Goal: Learn about a topic: Learn about a topic

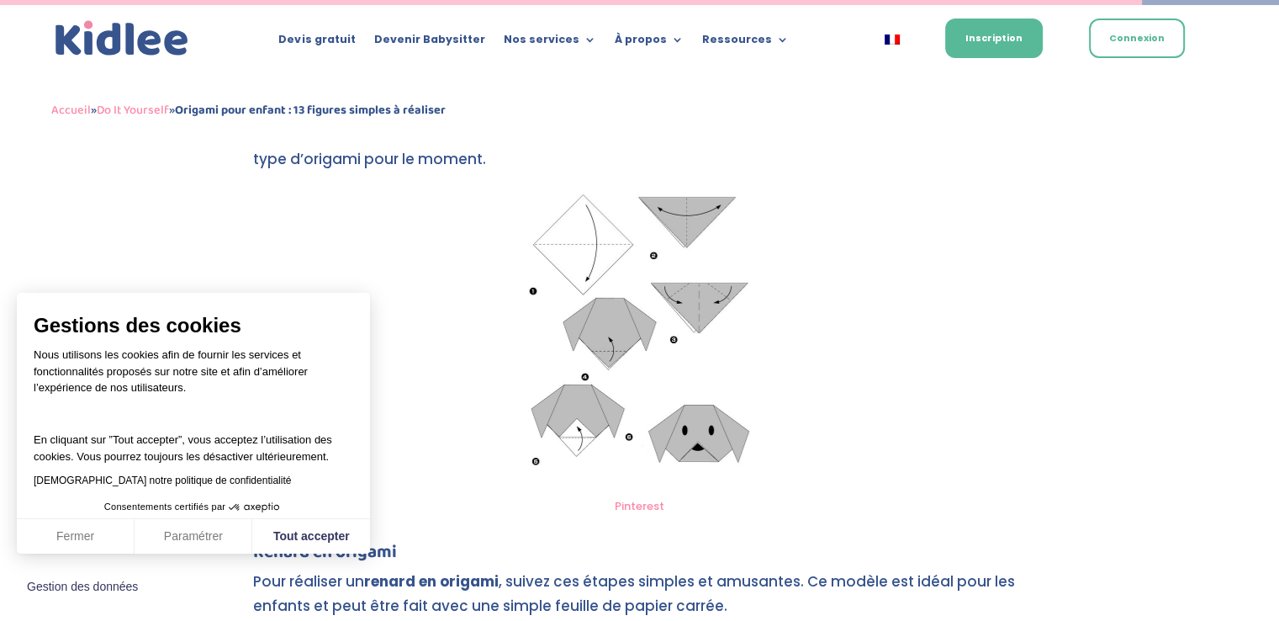
scroll to position [5542, 0]
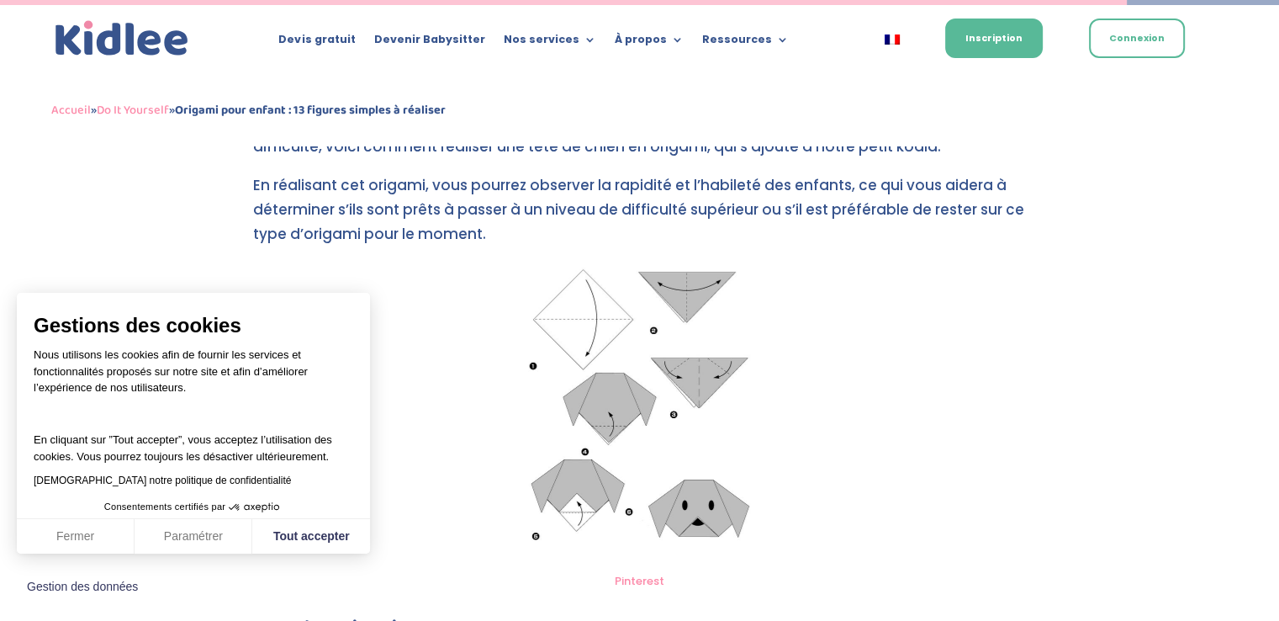
click at [666, 479] on img at bounding box center [639, 412] width 237 height 303
click at [604, 546] on img at bounding box center [639, 412] width 237 height 303
click at [625, 373] on img at bounding box center [639, 412] width 237 height 303
click at [320, 526] on button "Tout accepter" at bounding box center [311, 536] width 118 height 35
checkbox input "true"
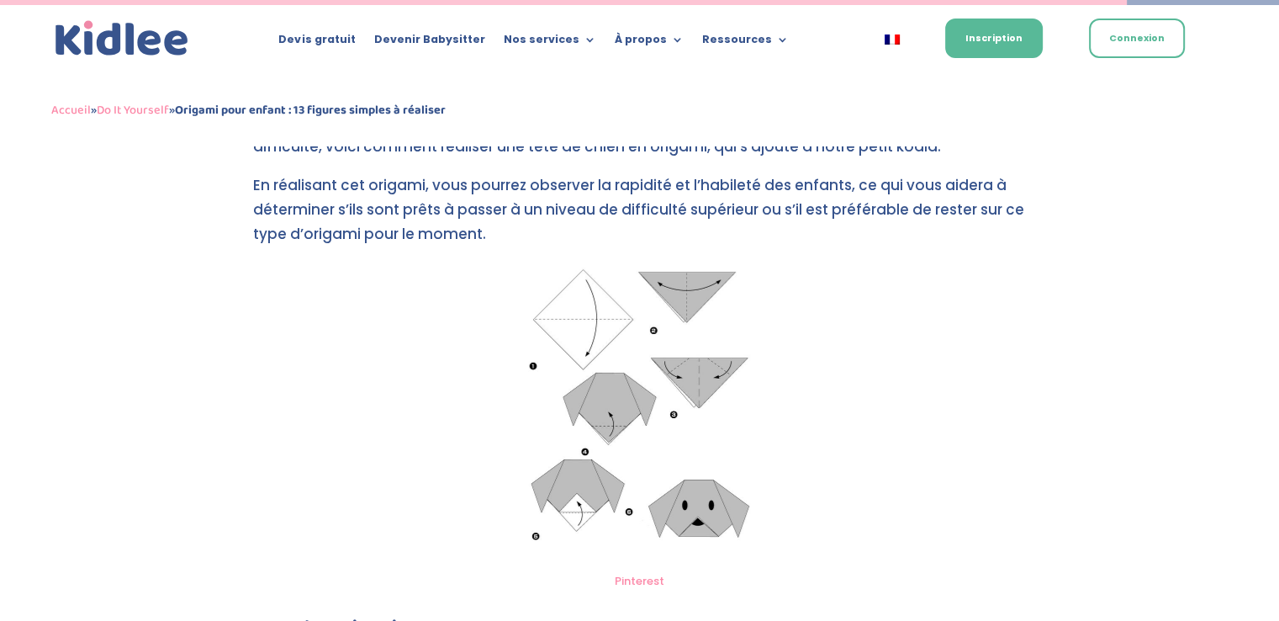
click at [638, 391] on img at bounding box center [639, 412] width 237 height 303
click at [560, 373] on img at bounding box center [639, 412] width 237 height 303
click at [622, 581] on link "Pinterest" at bounding box center [640, 581] width 50 height 16
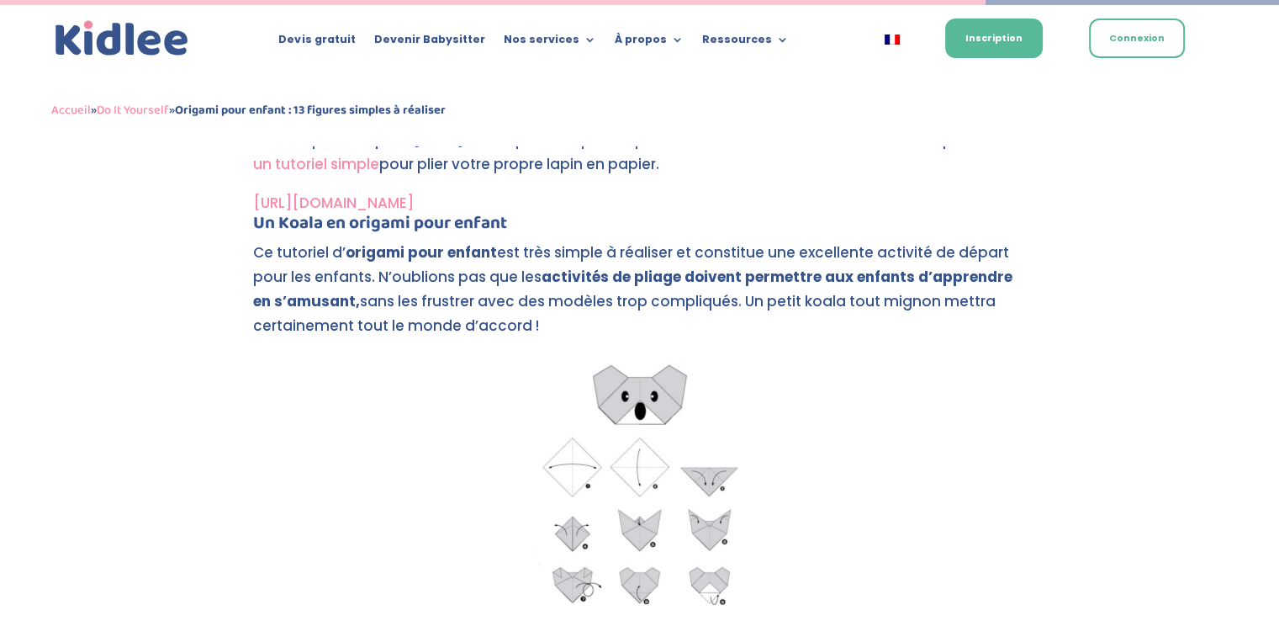
scroll to position [4994, 0]
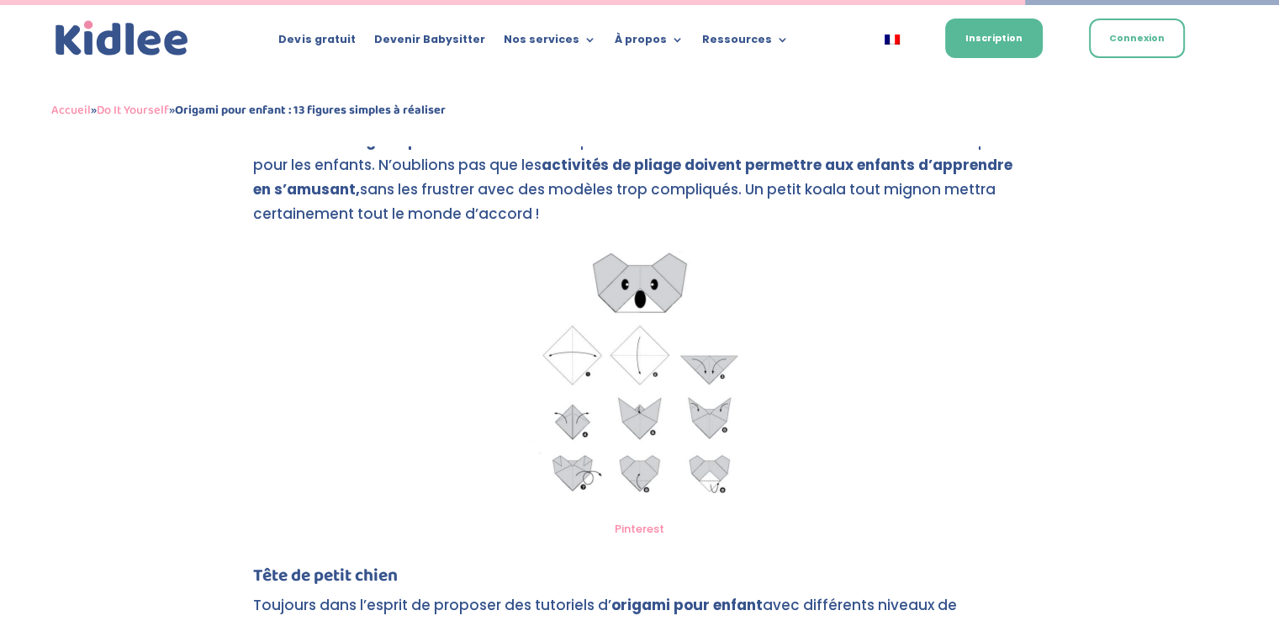
scroll to position [5041, 0]
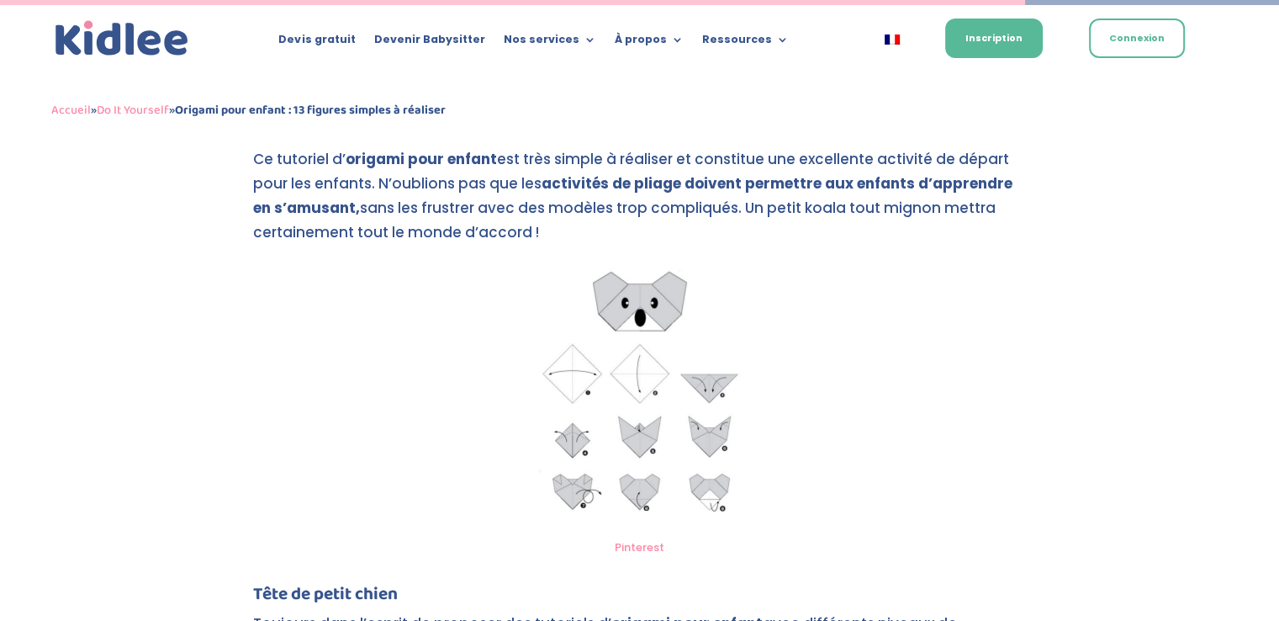
click at [654, 292] on img at bounding box center [639, 394] width 237 height 271
